Goal: Task Accomplishment & Management: Manage account settings

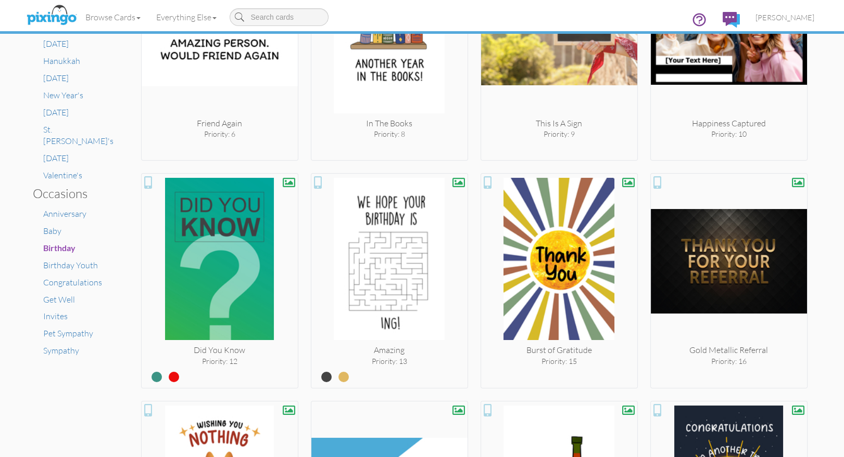
scroll to position [557, 0]
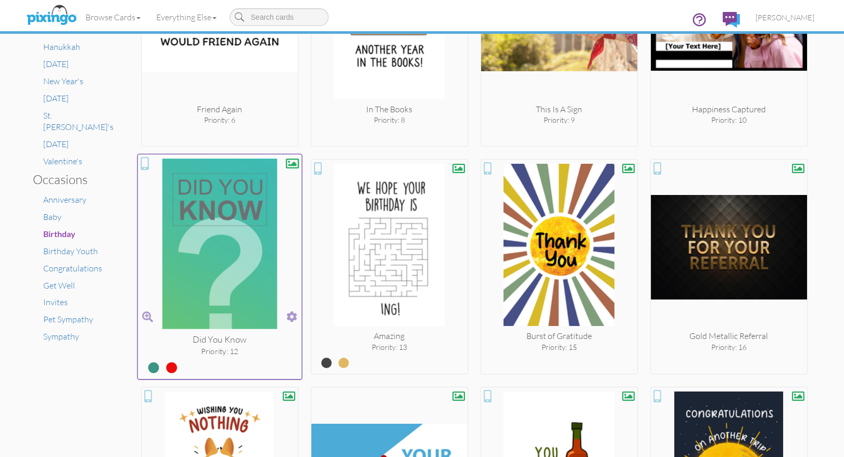
click at [290, 311] on span at bounding box center [291, 317] width 11 height 15
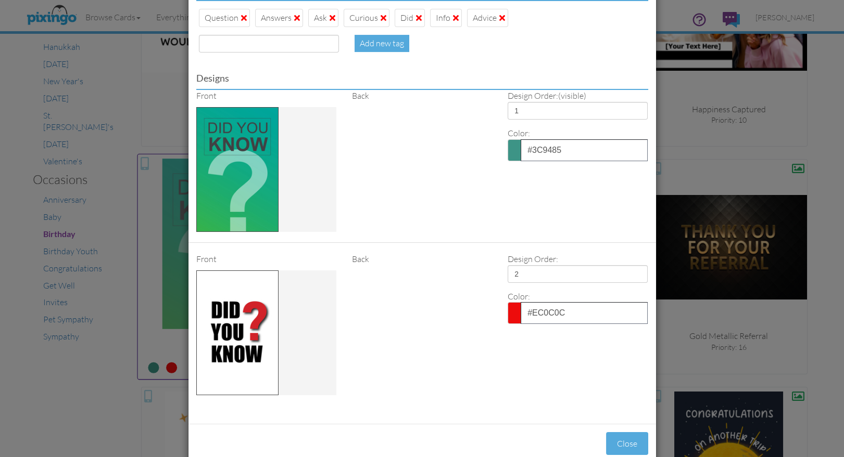
scroll to position [468, 0]
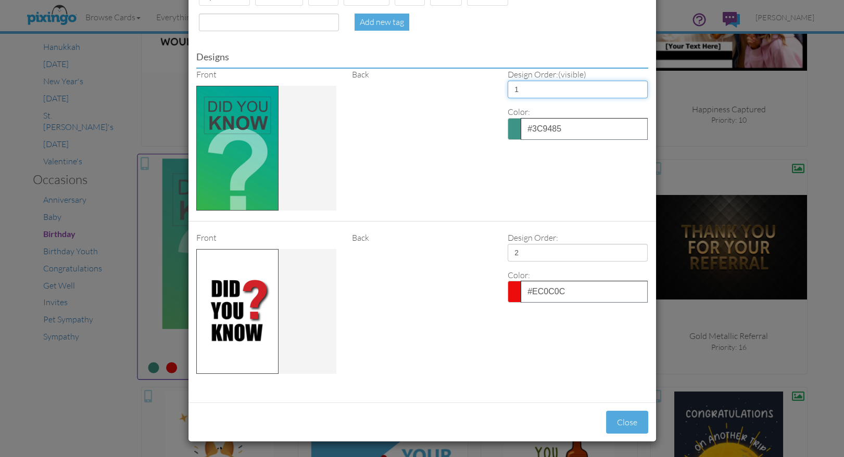
click at [541, 90] on select "1 2" at bounding box center [577, 90] width 140 height 18
select select "number:2"
click at [507, 81] on select "1 2" at bounding box center [577, 90] width 140 height 18
select select "number:1"
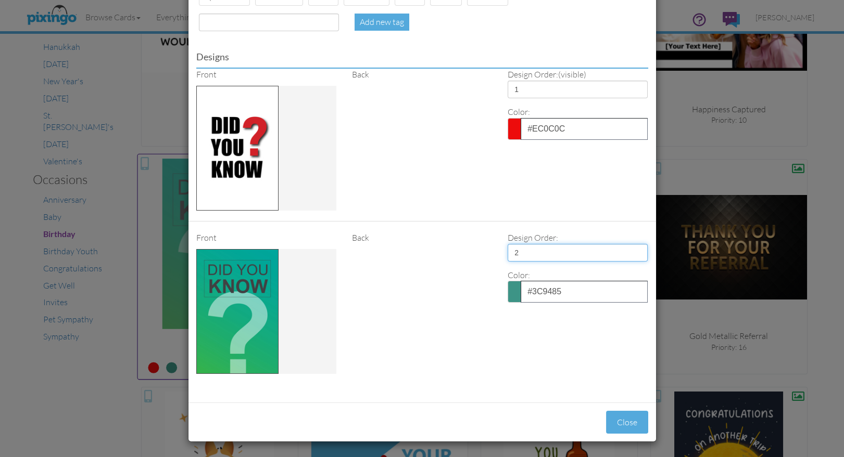
type input "12"
type input "41"
click at [624, 418] on button "Close" at bounding box center [627, 422] width 42 height 23
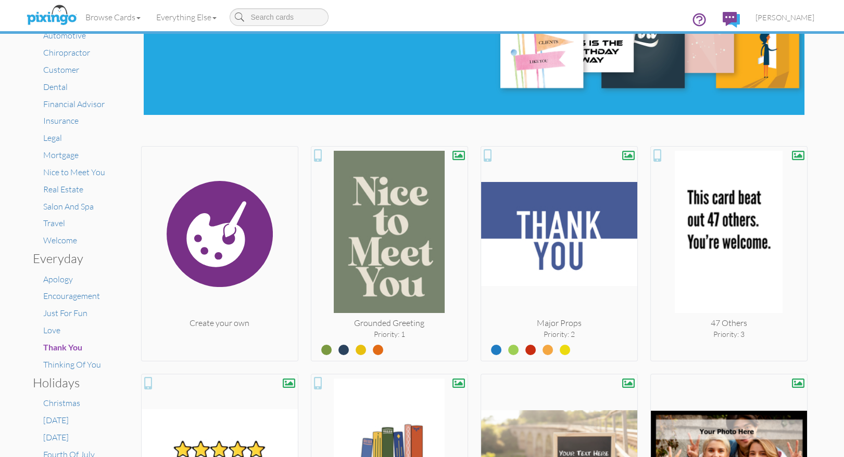
scroll to position [0, 0]
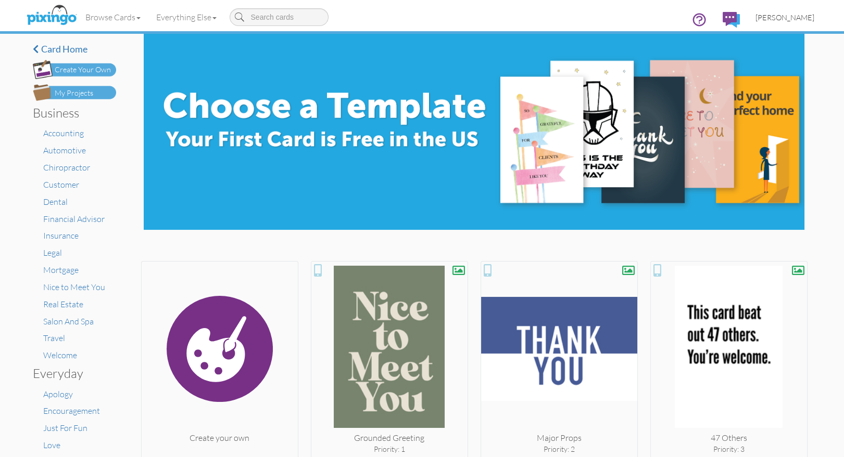
click at [786, 19] on span "[PERSON_NAME]" at bounding box center [784, 17] width 59 height 9
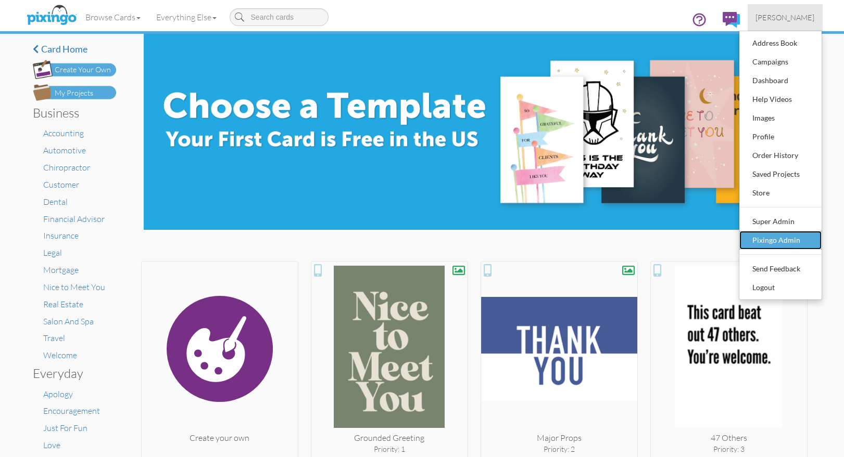
click at [764, 240] on div "Pixingo Admin" at bounding box center [779, 241] width 61 height 16
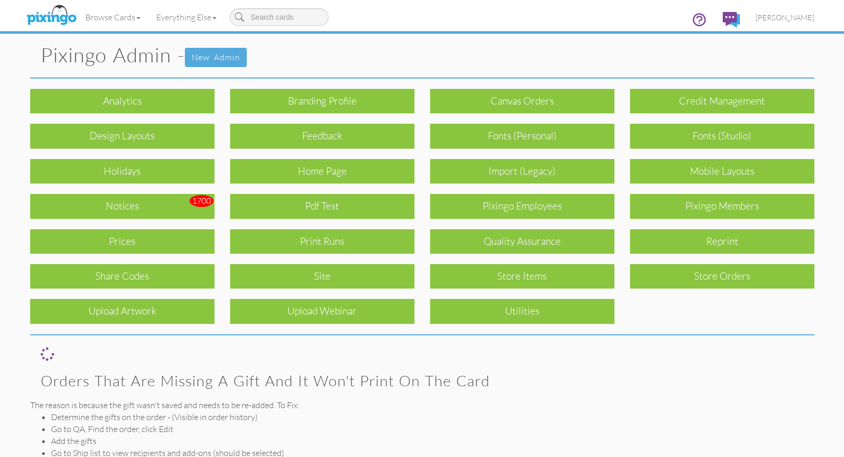
click at [729, 207] on div "Pixingo Members" at bounding box center [722, 206] width 184 height 24
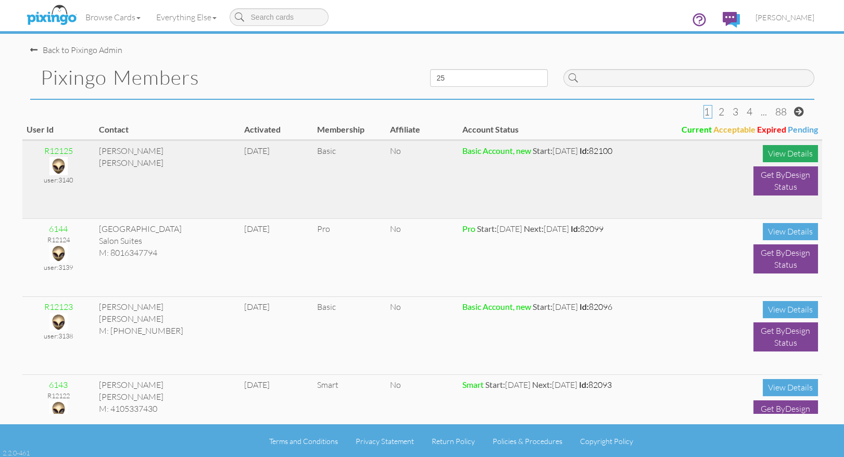
click at [774, 150] on div "View Details" at bounding box center [789, 153] width 55 height 17
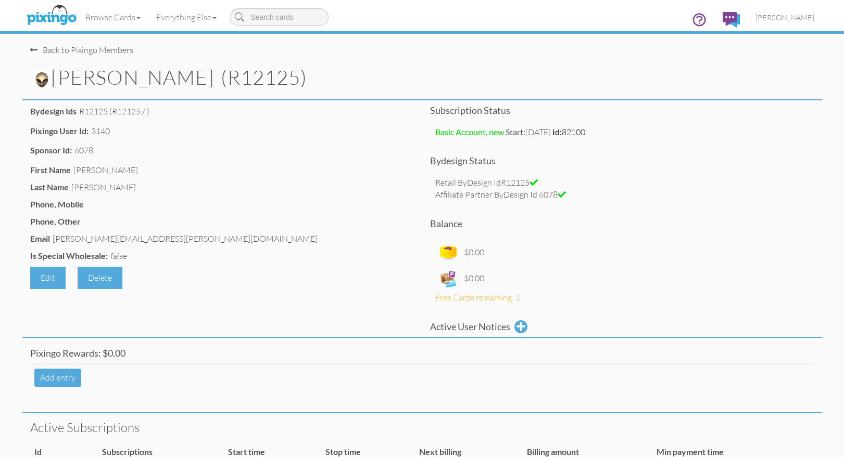
click at [96, 240] on div "jim.beaman@simmonsbank.com" at bounding box center [185, 239] width 265 height 12
copy div "jim.beaman@simmonsbank.com"
